Goal: Transaction & Acquisition: Subscribe to service/newsletter

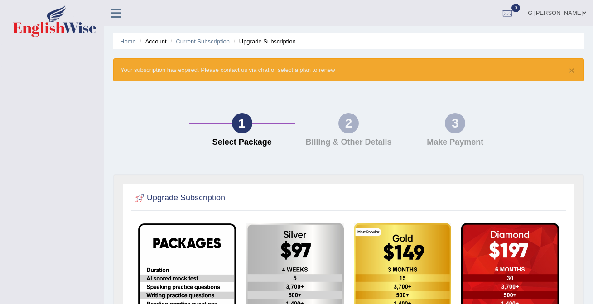
click at [50, 23] on img at bounding box center [55, 21] width 84 height 33
click at [31, 28] on img at bounding box center [55, 21] width 84 height 33
click at [131, 42] on link "Home" at bounding box center [128, 41] width 16 height 7
click at [126, 42] on link "Home" at bounding box center [128, 41] width 16 height 7
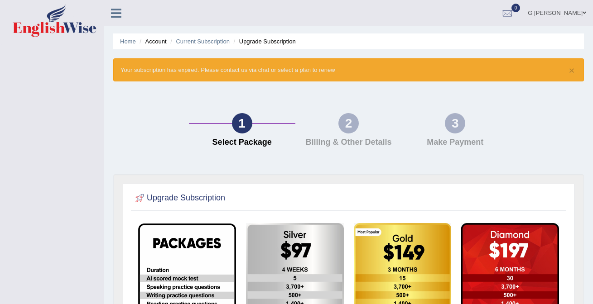
click at [63, 33] on img at bounding box center [55, 21] width 84 height 33
click at [573, 10] on link "G [PERSON_NAME]" at bounding box center [557, 12] width 72 height 24
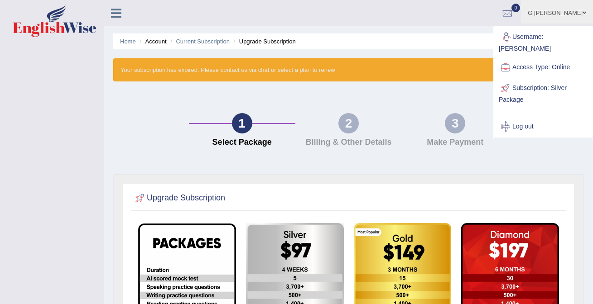
click at [539, 37] on link "Username: [PERSON_NAME]" at bounding box center [543, 42] width 98 height 30
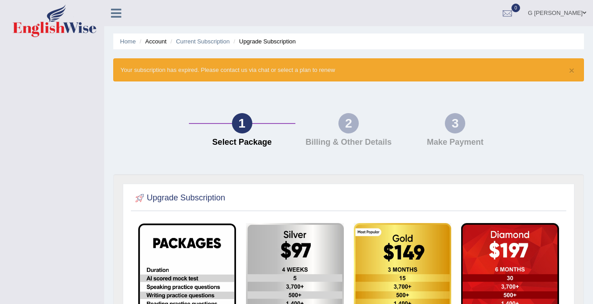
click at [78, 30] on img at bounding box center [55, 21] width 84 height 33
click at [126, 41] on link "Home" at bounding box center [128, 41] width 16 height 7
click at [25, 20] on img at bounding box center [55, 21] width 84 height 33
click at [337, 142] on h4 "Billing & Other Details" at bounding box center [348, 142] width 97 height 9
click at [119, 13] on icon at bounding box center [116, 13] width 10 height 12
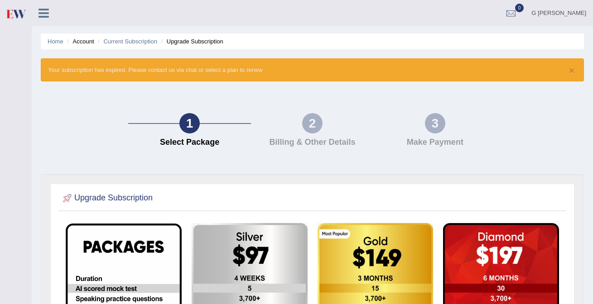
click at [48, 11] on link at bounding box center [44, 12] width 24 height 14
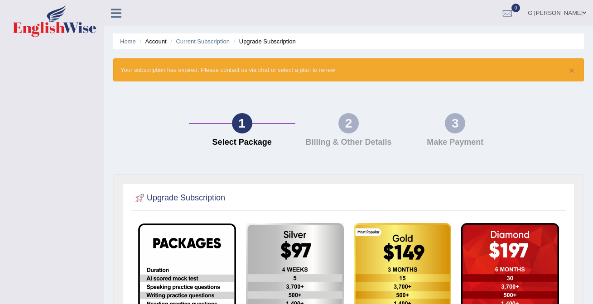
click at [39, 17] on img at bounding box center [55, 21] width 84 height 33
click at [514, 14] on div at bounding box center [507, 14] width 14 height 14
click at [471, 38] on strong "See All Alerts" at bounding box center [450, 37] width 40 height 7
click at [53, 24] on img at bounding box center [55, 21] width 84 height 33
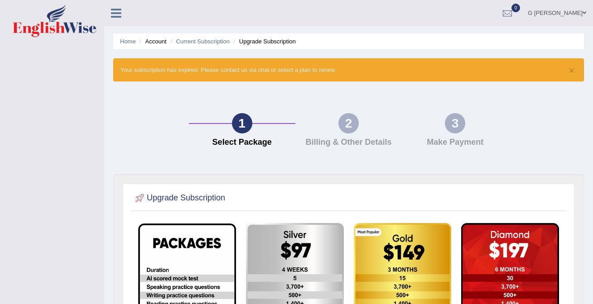
click at [53, 24] on img at bounding box center [55, 21] width 84 height 33
click at [57, 19] on img at bounding box center [55, 21] width 84 height 33
click at [131, 41] on link "Home" at bounding box center [128, 41] width 16 height 7
click at [191, 42] on link "Current Subscription" at bounding box center [203, 41] width 54 height 7
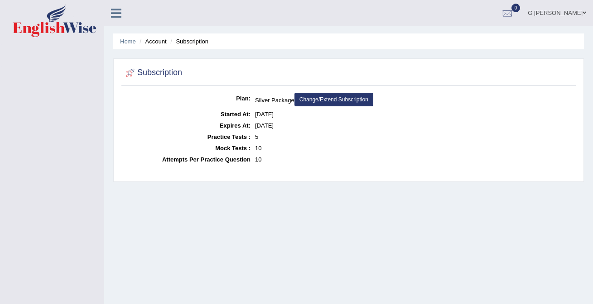
click at [322, 104] on link "Change/Extend Subscription" at bounding box center [333, 100] width 79 height 14
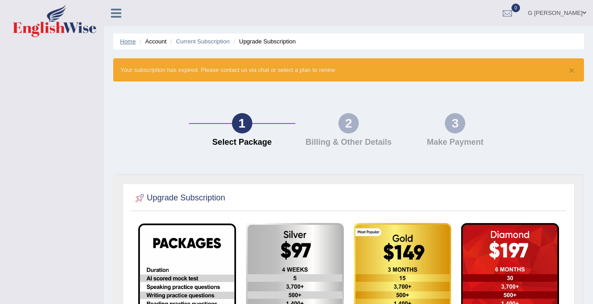
click at [146, 40] on li "Account" at bounding box center [151, 41] width 29 height 9
click at [129, 40] on link "Home" at bounding box center [128, 41] width 16 height 7
